Goal: Task Accomplishment & Management: Use online tool/utility

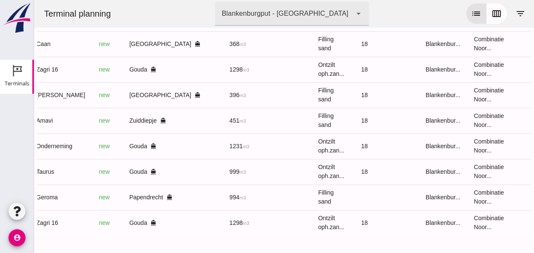
scroll to position [0, 225]
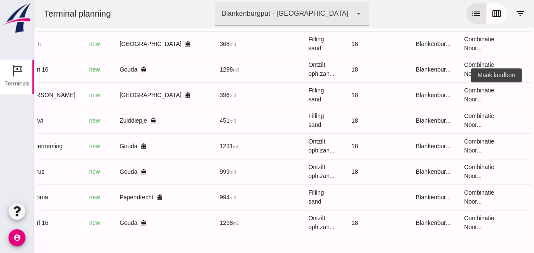
click at [532, 92] on button "receipt_long" at bounding box center [540, 94] width 17 height 17
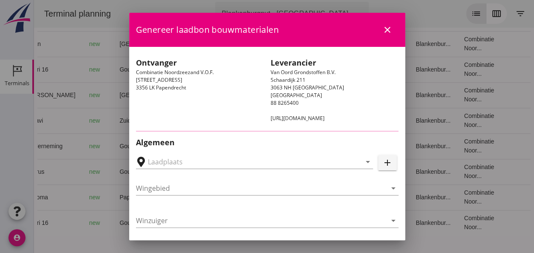
type input "[PERSON_NAME], [GEOGRAPHIC_DATA]"
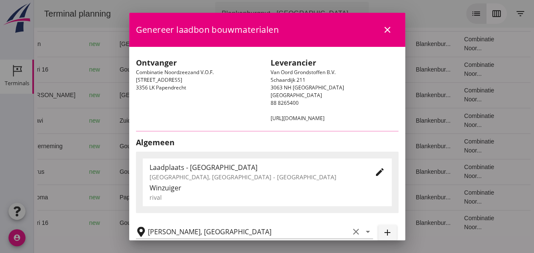
type input "[PERSON_NAME]"
type input "Ophoogzand (6120)"
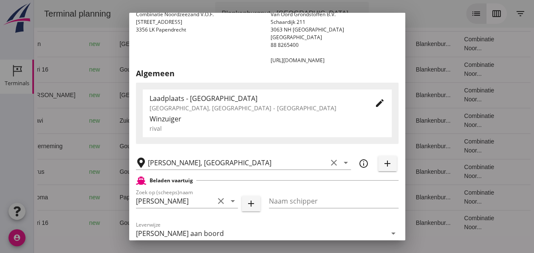
scroll to position [128, 0]
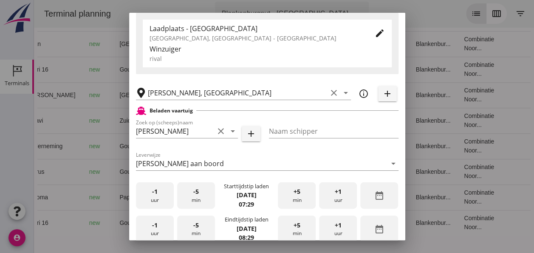
click at [191, 197] on div "-5 min" at bounding box center [196, 195] width 38 height 27
click at [192, 196] on div "-5 min" at bounding box center [196, 195] width 38 height 27
click at [193, 196] on div "-5 min" at bounding box center [196, 195] width 38 height 27
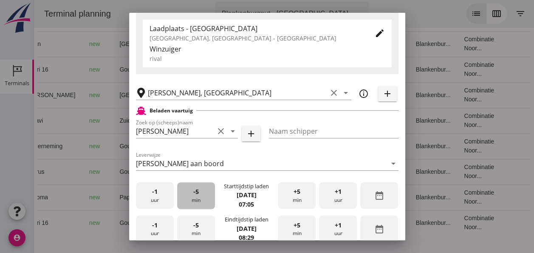
click at [193, 196] on div "-5 min" at bounding box center [196, 195] width 38 height 27
click at [193, 196] on span "-5" at bounding box center [196, 191] width 6 height 9
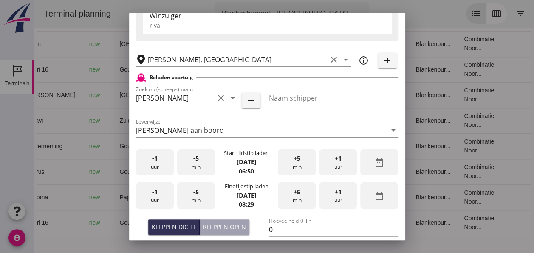
scroll to position [170, 0]
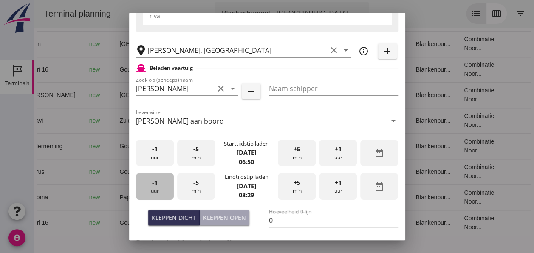
click at [162, 190] on div "-1 uur" at bounding box center [155, 186] width 38 height 27
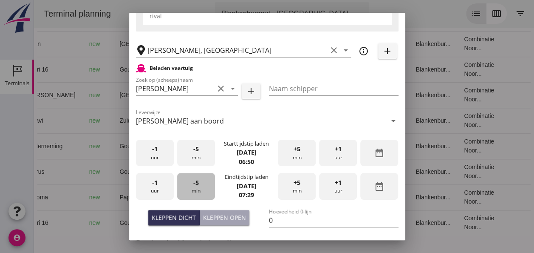
click at [194, 187] on div "-5 min" at bounding box center [196, 186] width 38 height 27
click at [195, 187] on div "-5 min" at bounding box center [196, 186] width 38 height 27
click at [279, 218] on input "0" at bounding box center [334, 220] width 130 height 14
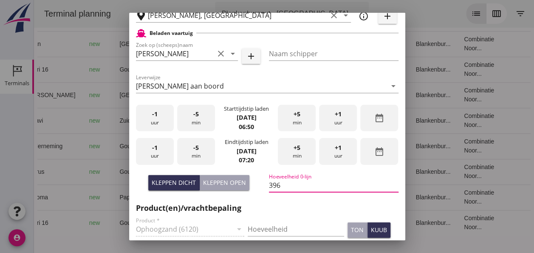
scroll to position [298, 0]
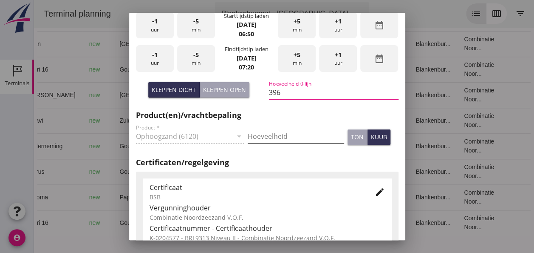
type input "396"
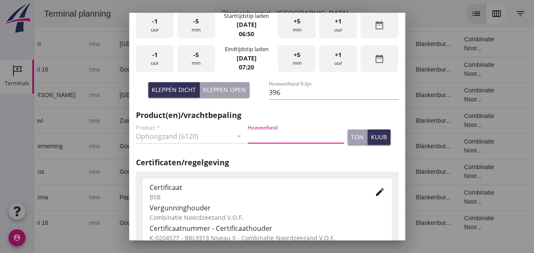
click at [281, 136] on input "Hoeveelheid" at bounding box center [296, 136] width 97 height 14
type input "396"
click at [380, 139] on button "kuub" at bounding box center [379, 136] width 23 height 15
click at [376, 191] on icon "edit" at bounding box center [380, 192] width 10 height 10
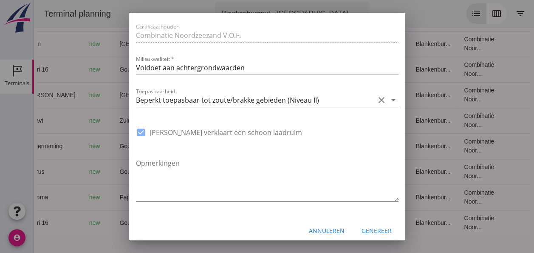
scroll to position [644, 0]
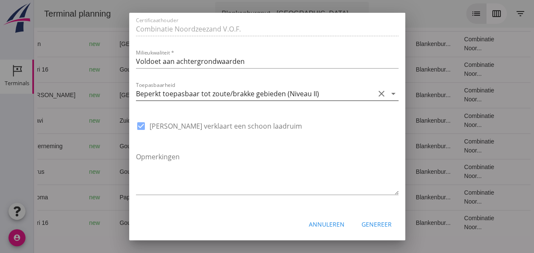
click at [389, 93] on icon "arrow_drop_down" at bounding box center [394, 93] width 10 height 10
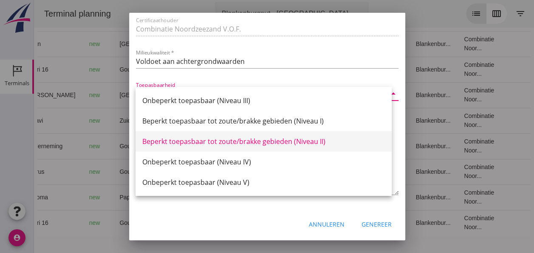
click at [321, 141] on div "Beperkt toepasbaar tot zoute/brakke gebieden (Niveau II)" at bounding box center [263, 141] width 243 height 10
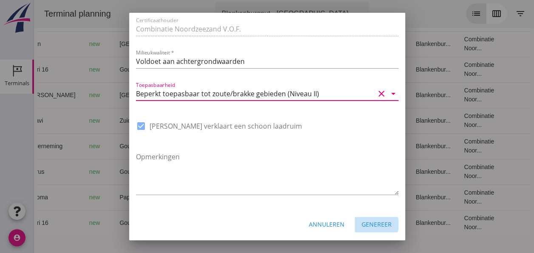
click at [369, 224] on div "Genereer" at bounding box center [377, 223] width 30 height 9
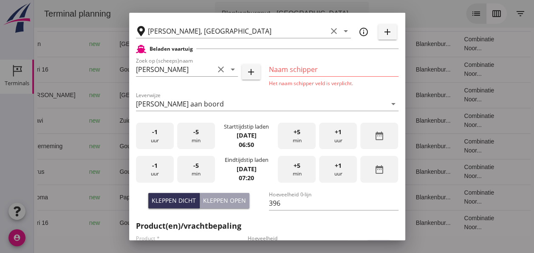
scroll to position [178, 0]
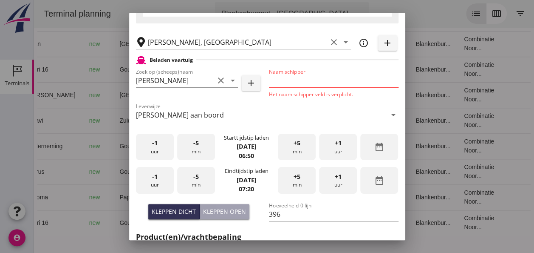
click at [284, 82] on input "Naam schipper" at bounding box center [334, 81] width 130 height 14
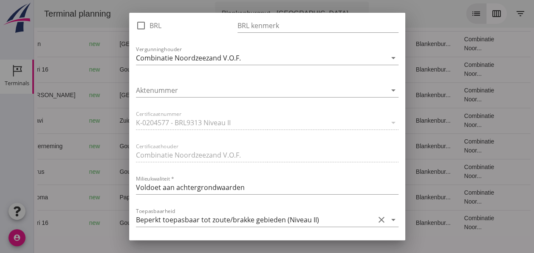
scroll to position [644, 0]
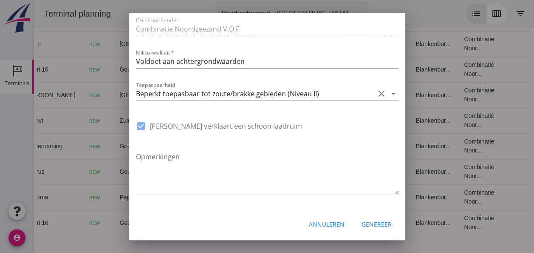
type input "[PERSON_NAME]"
click at [378, 221] on div "Genereer" at bounding box center [377, 223] width 30 height 9
